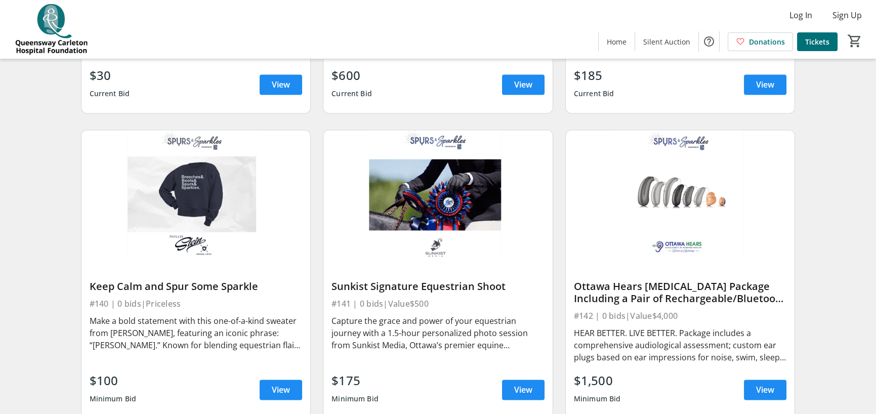
scroll to position [3758, 0]
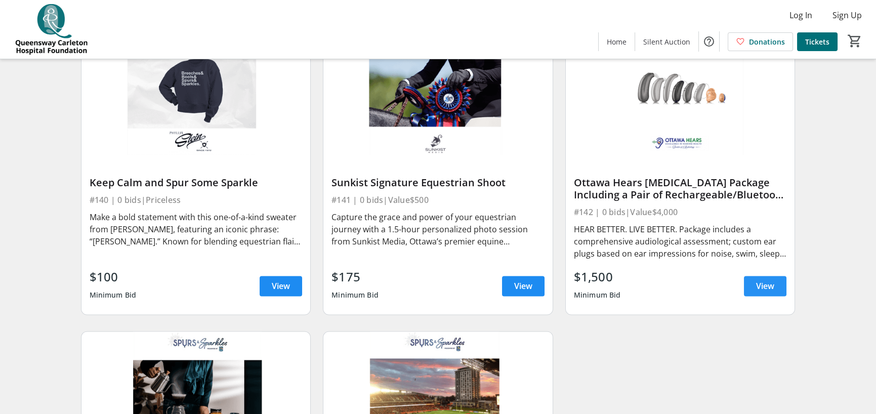
click at [760, 280] on span "View" at bounding box center [765, 286] width 18 height 12
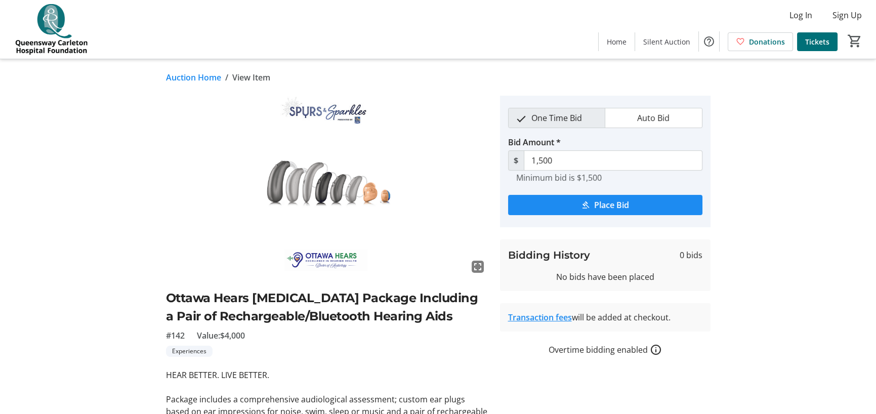
click at [193, 72] on link "Auction Home" at bounding box center [193, 77] width 55 height 12
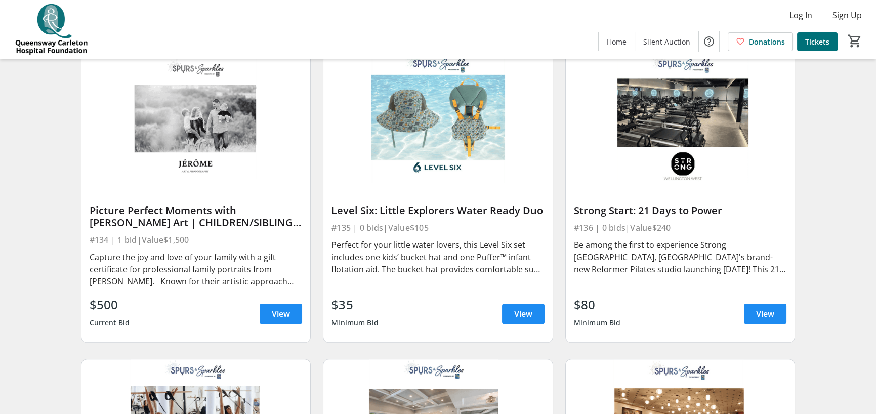
scroll to position [3424, 0]
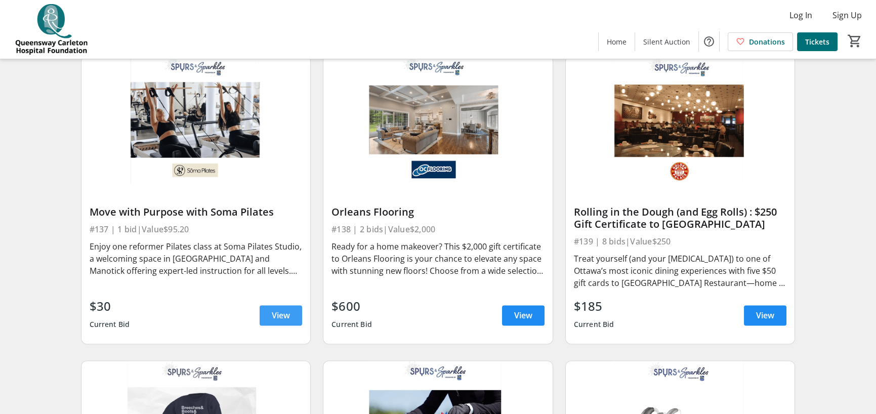
click at [279, 309] on span "View" at bounding box center [281, 315] width 18 height 12
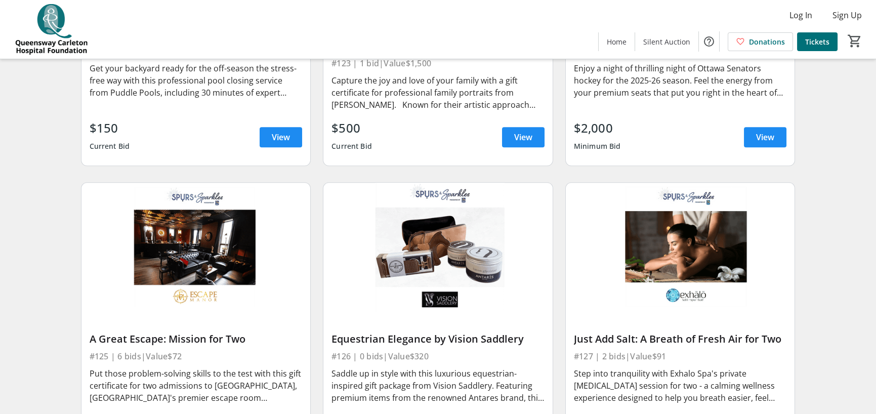
scroll to position [1957, 0]
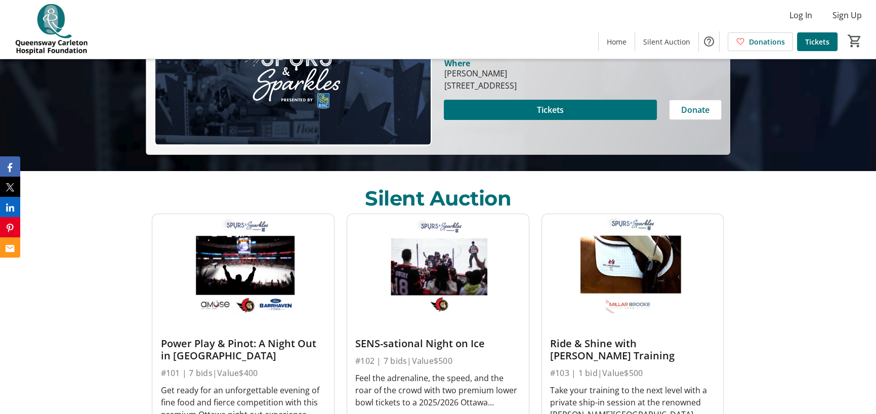
scroll to position [152, 0]
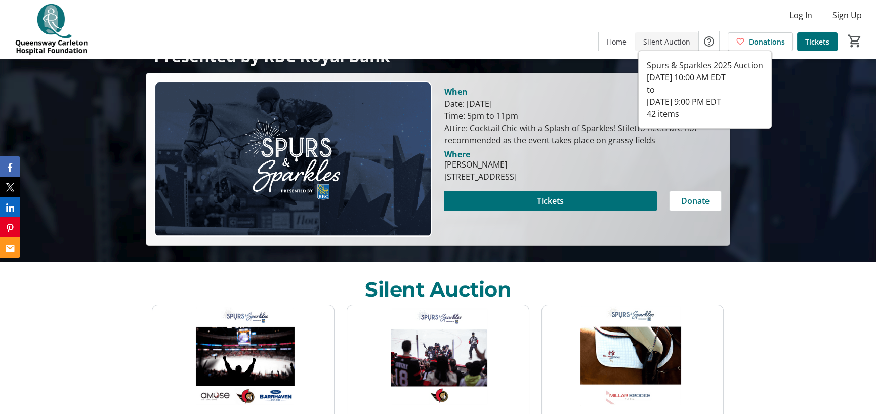
click at [668, 38] on span "Silent Auction" at bounding box center [666, 41] width 47 height 11
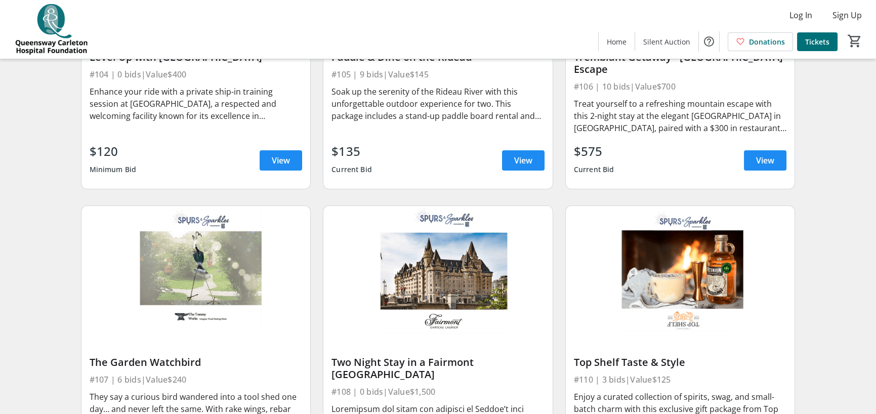
scroll to position [607, 0]
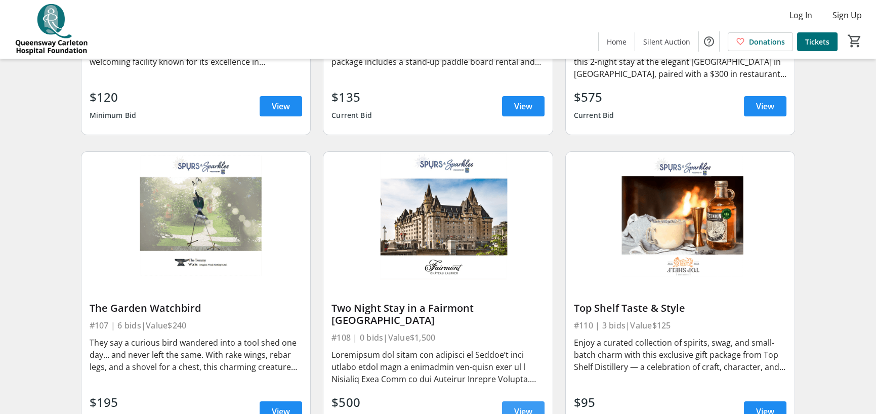
click at [514, 399] on span at bounding box center [523, 411] width 42 height 24
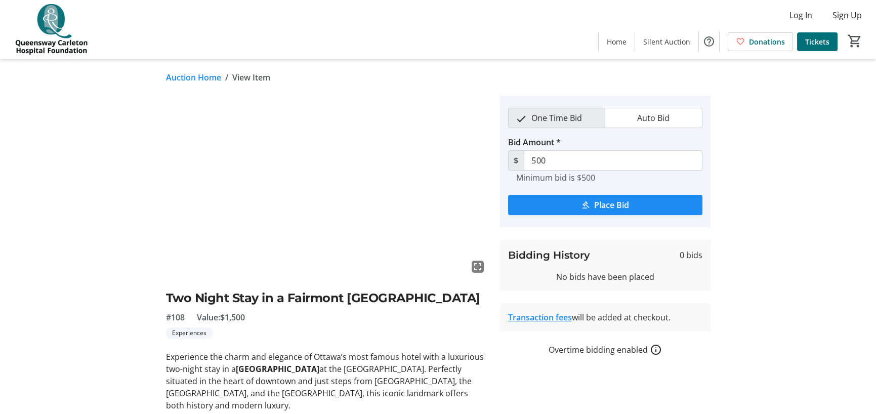
click at [441, 96] on img at bounding box center [327, 186] width 322 height 181
